Goal: Information Seeking & Learning: Learn about a topic

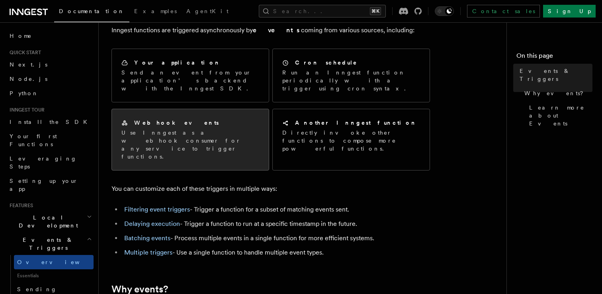
scroll to position [53, 0]
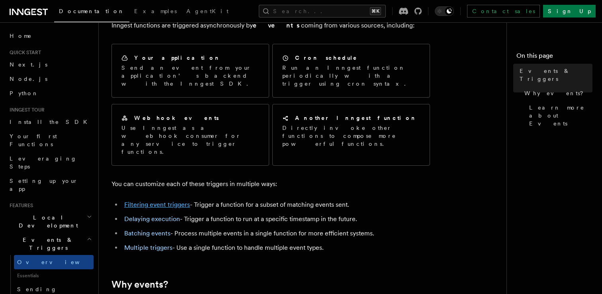
click at [163, 201] on link "Filtering event triggers" at bounding box center [157, 205] width 66 height 8
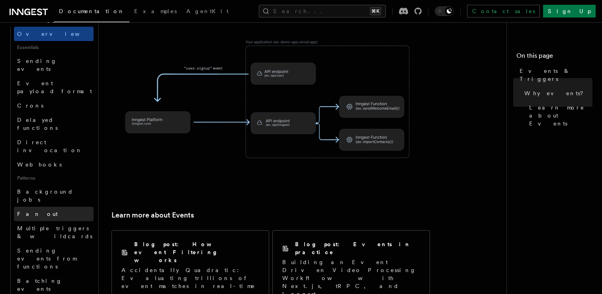
scroll to position [235, 0]
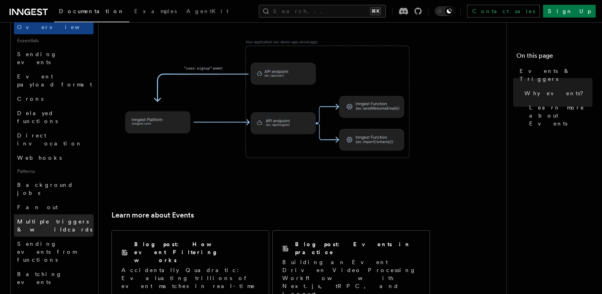
click at [57, 218] on span "Multiple triggers & wildcards" at bounding box center [54, 225] width 75 height 14
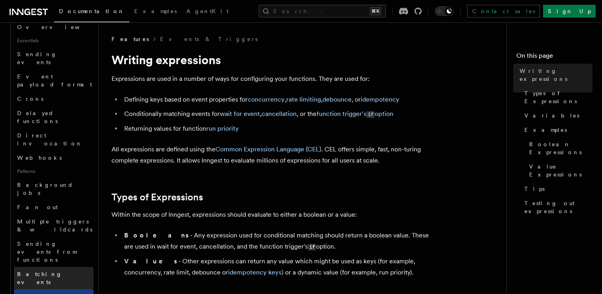
click at [57, 267] on link "Batching events" at bounding box center [54, 278] width 80 height 22
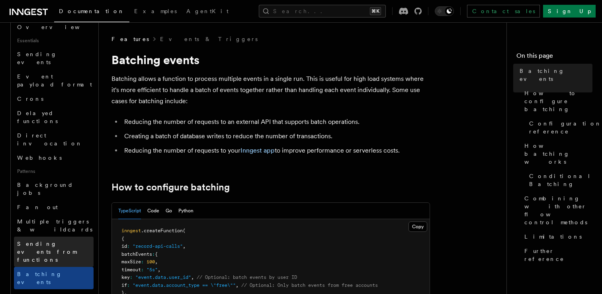
click at [51, 236] on link "Sending events from functions" at bounding box center [54, 251] width 80 height 30
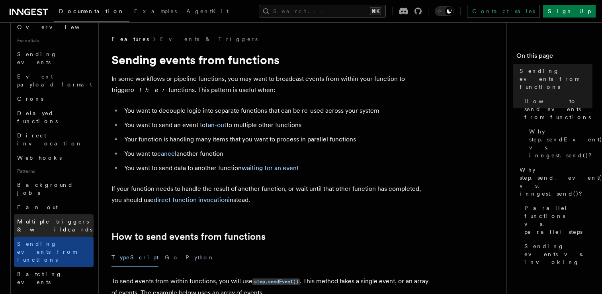
click at [53, 218] on span "Multiple triggers & wildcards" at bounding box center [54, 225] width 75 height 14
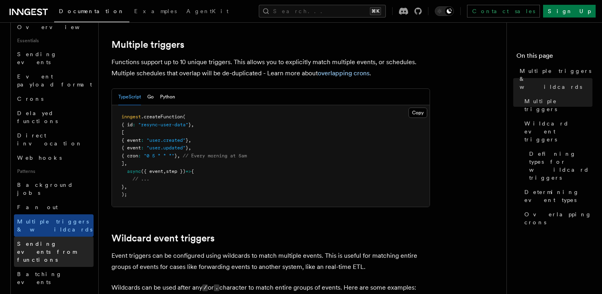
scroll to position [252, 0]
